Goal: Task Accomplishment & Management: Manage account settings

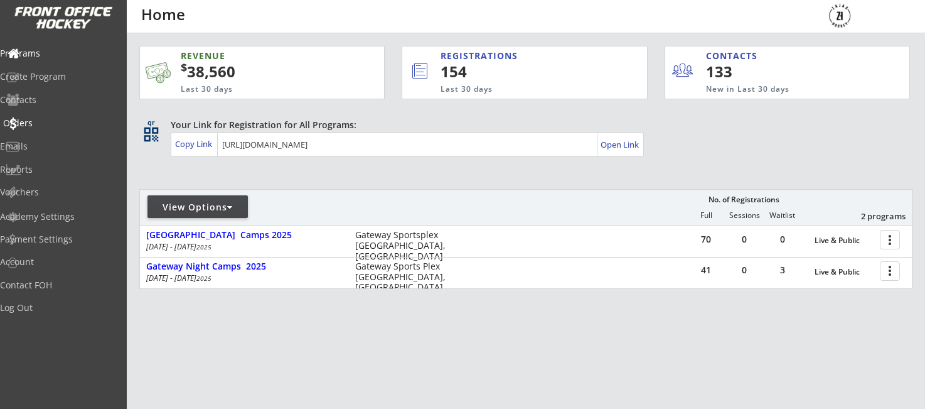
click at [57, 119] on div "Orders" at bounding box center [59, 123] width 113 height 9
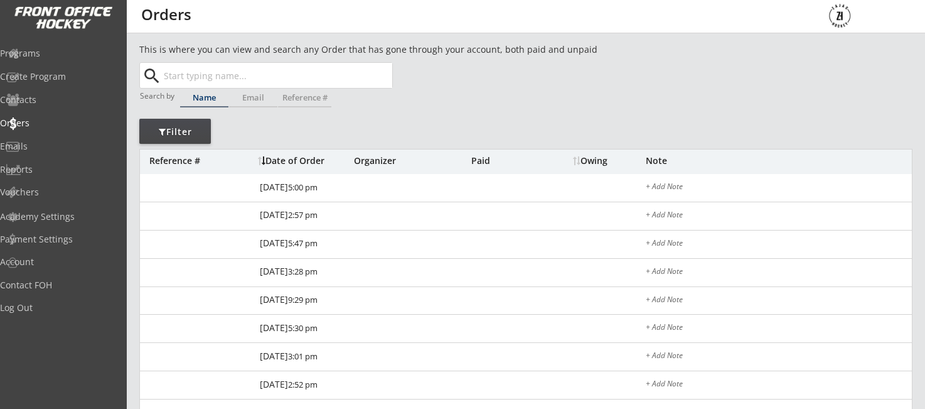
click at [296, 82] on input "text" at bounding box center [276, 75] width 231 height 25
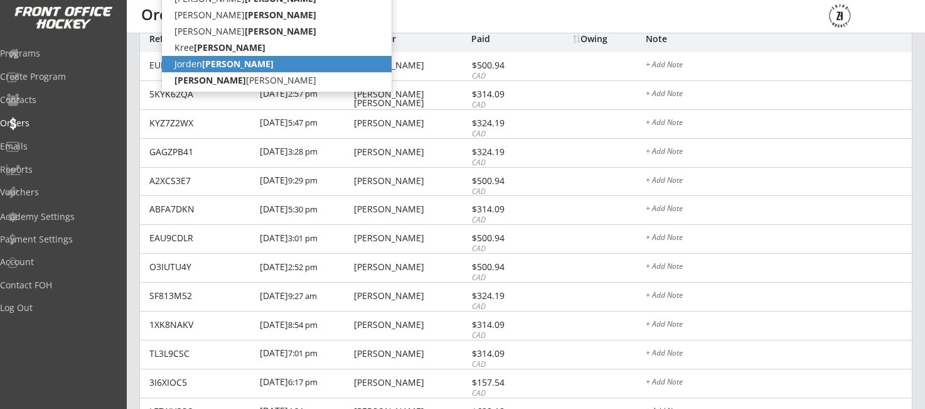
scroll to position [141, 0]
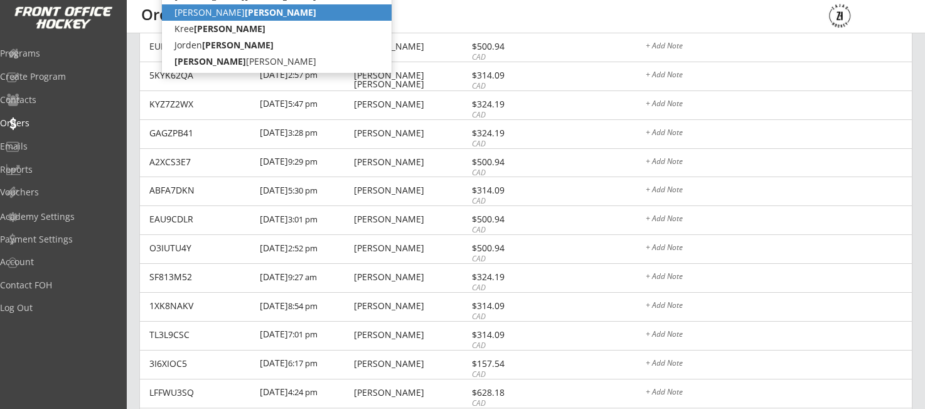
drag, startPoint x: 236, startPoint y: 8, endPoint x: 274, endPoint y: 16, distance: 39.2
click at [236, 8] on p "David Spence" at bounding box center [277, 12] width 230 height 16
type input "David Spence"
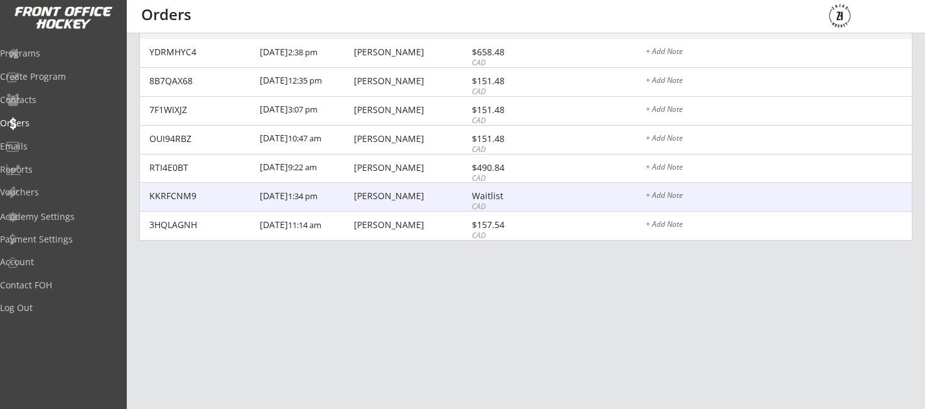
scroll to position [87, 0]
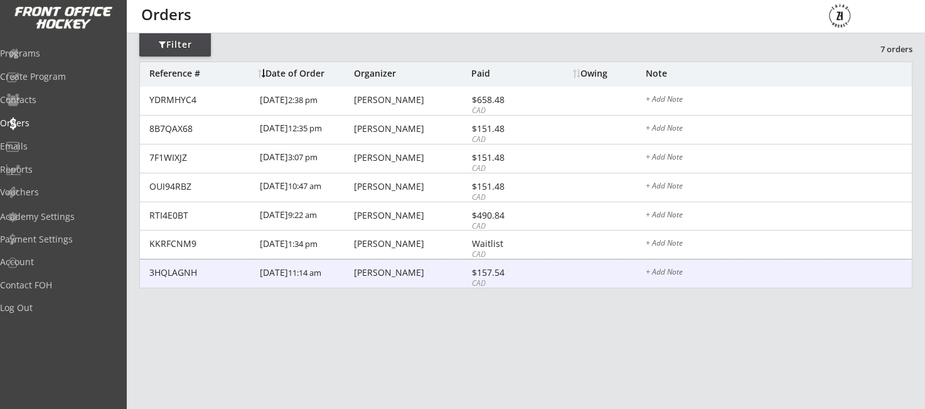
click at [374, 277] on div "Charlene Mcivor" at bounding box center [411, 272] width 114 height 9
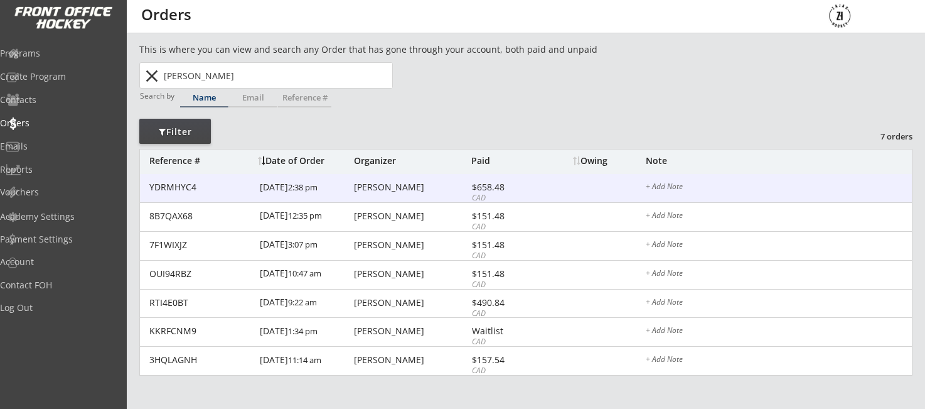
scroll to position [87, 0]
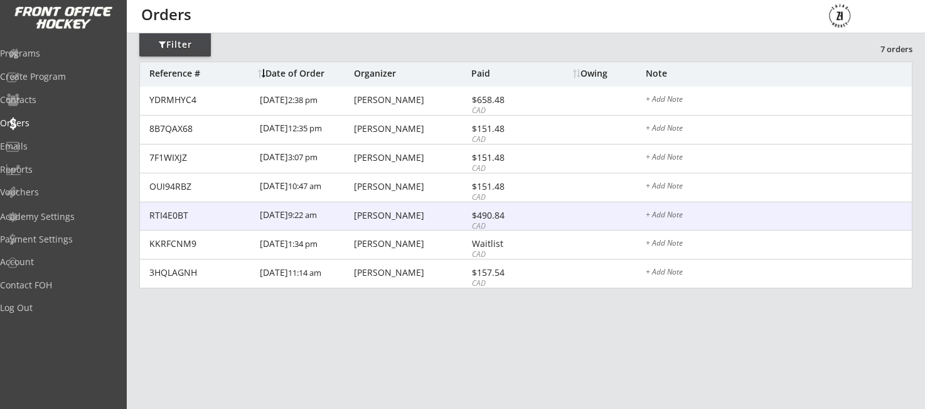
click at [410, 222] on div "RTI4E0BT 8/25/24 9:22 am Charlene Mcivor $490.84 CAD + Add Note" at bounding box center [526, 216] width 772 height 29
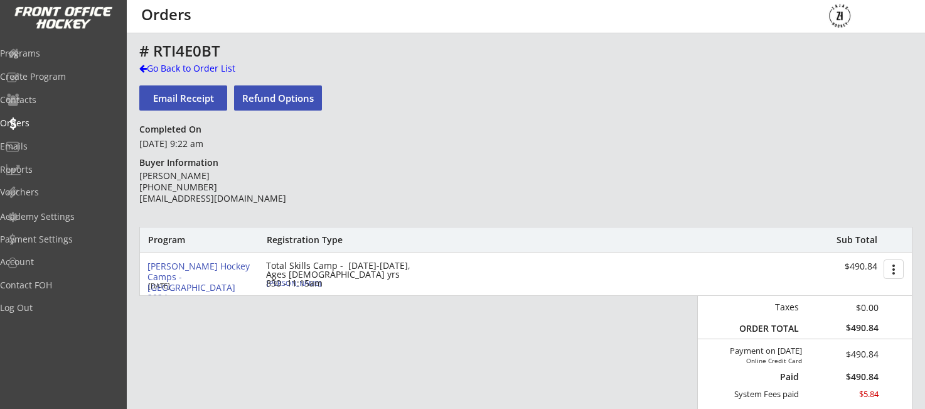
scroll to position [87, 0]
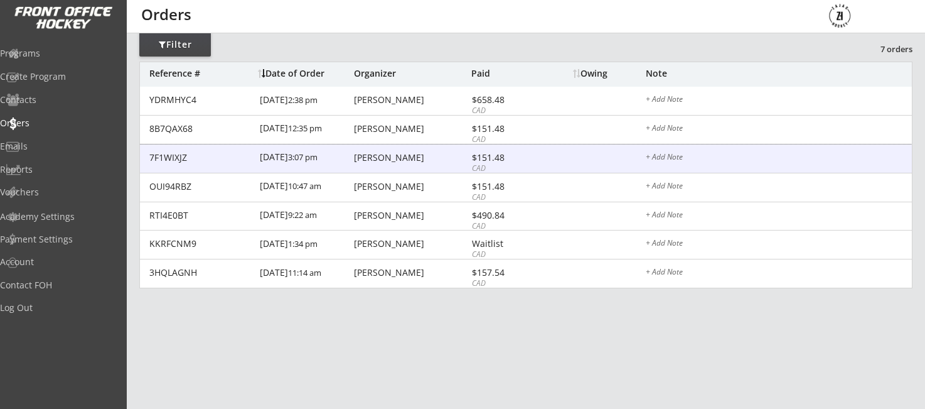
click at [396, 162] on div "Charlene Mcivor" at bounding box center [411, 157] width 114 height 9
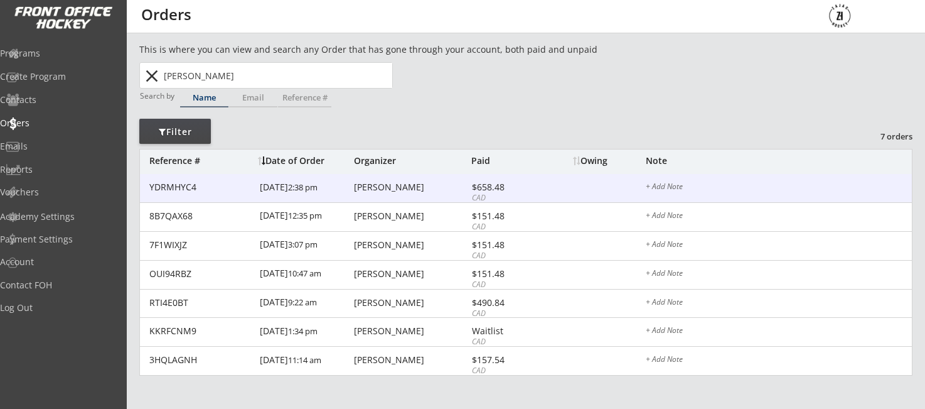
click at [259, 193] on div "YDRMHYC4 7/23/25 2:38 pm Charlene Mcivor $658.48 CAD + Add Note" at bounding box center [526, 188] width 772 height 29
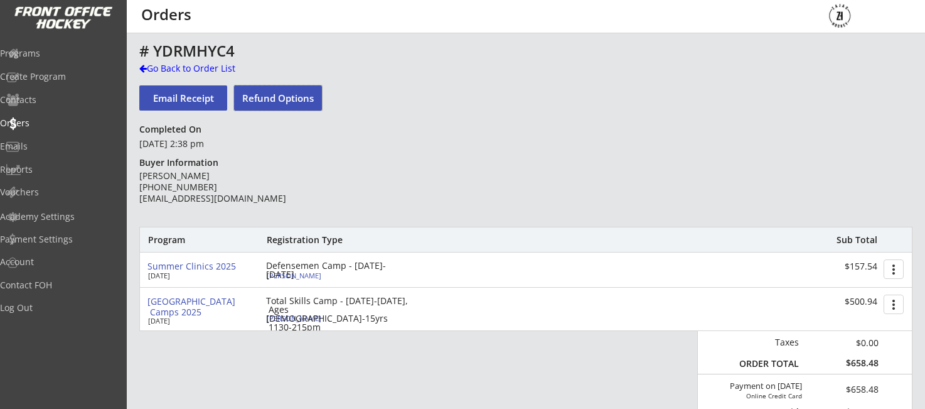
click at [296, 102] on button "Refund Options" at bounding box center [278, 97] width 88 height 25
select select ""No""
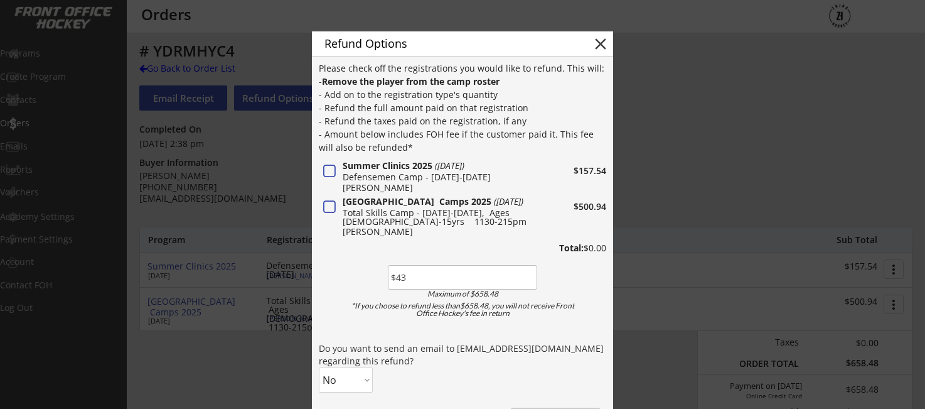
type input "$430"
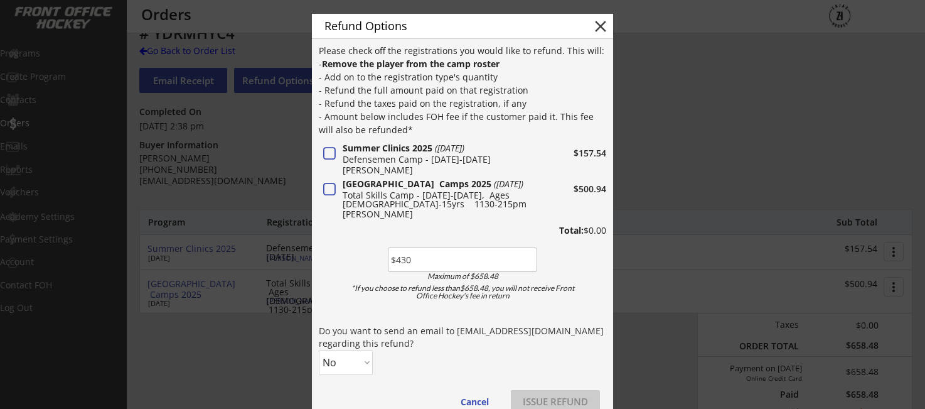
scroll to position [19, 0]
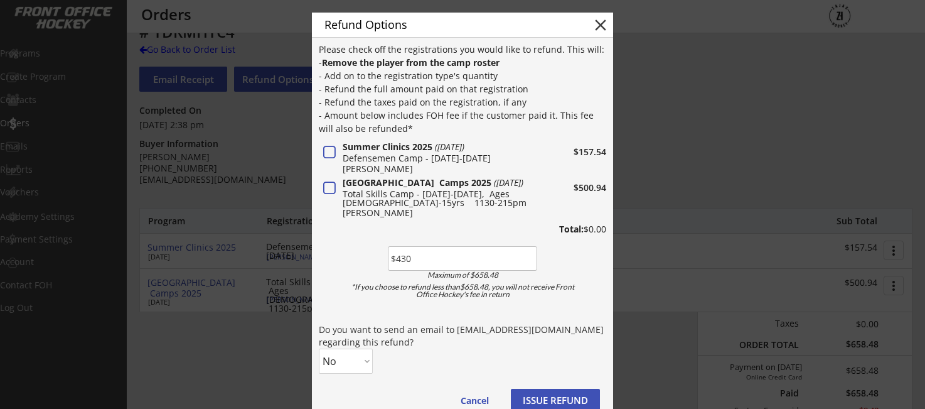
select select ""Yes""
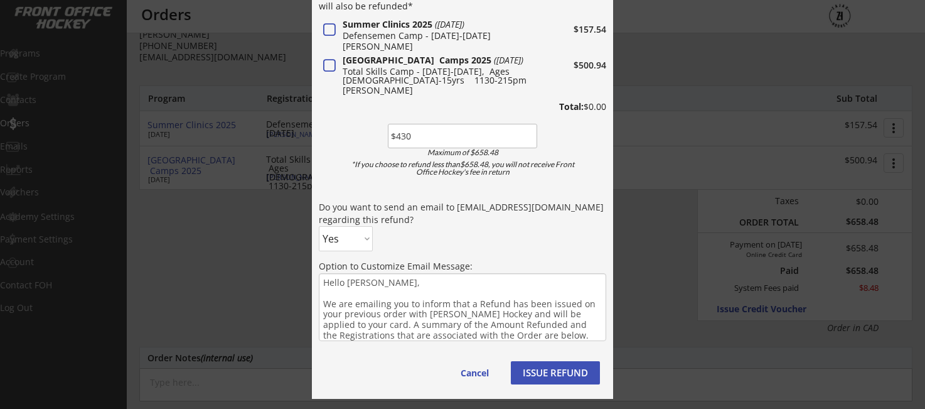
scroll to position [143, 0]
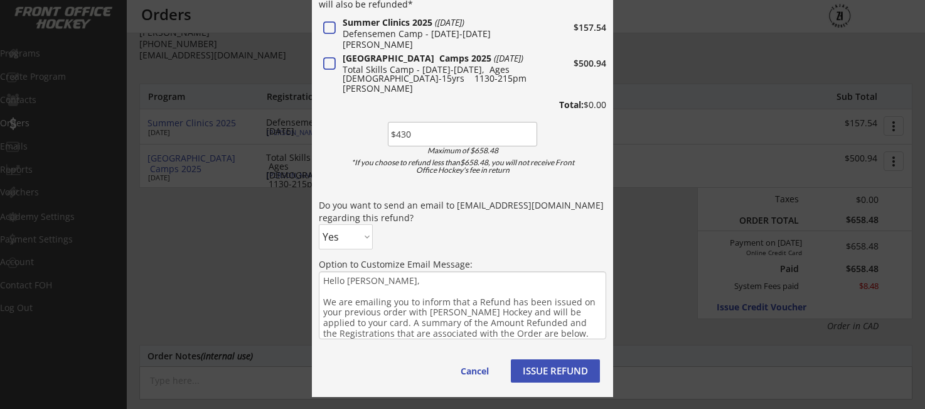
click at [547, 370] on button "ISSUE REFUND" at bounding box center [555, 370] width 89 height 23
